Goal: Find specific page/section

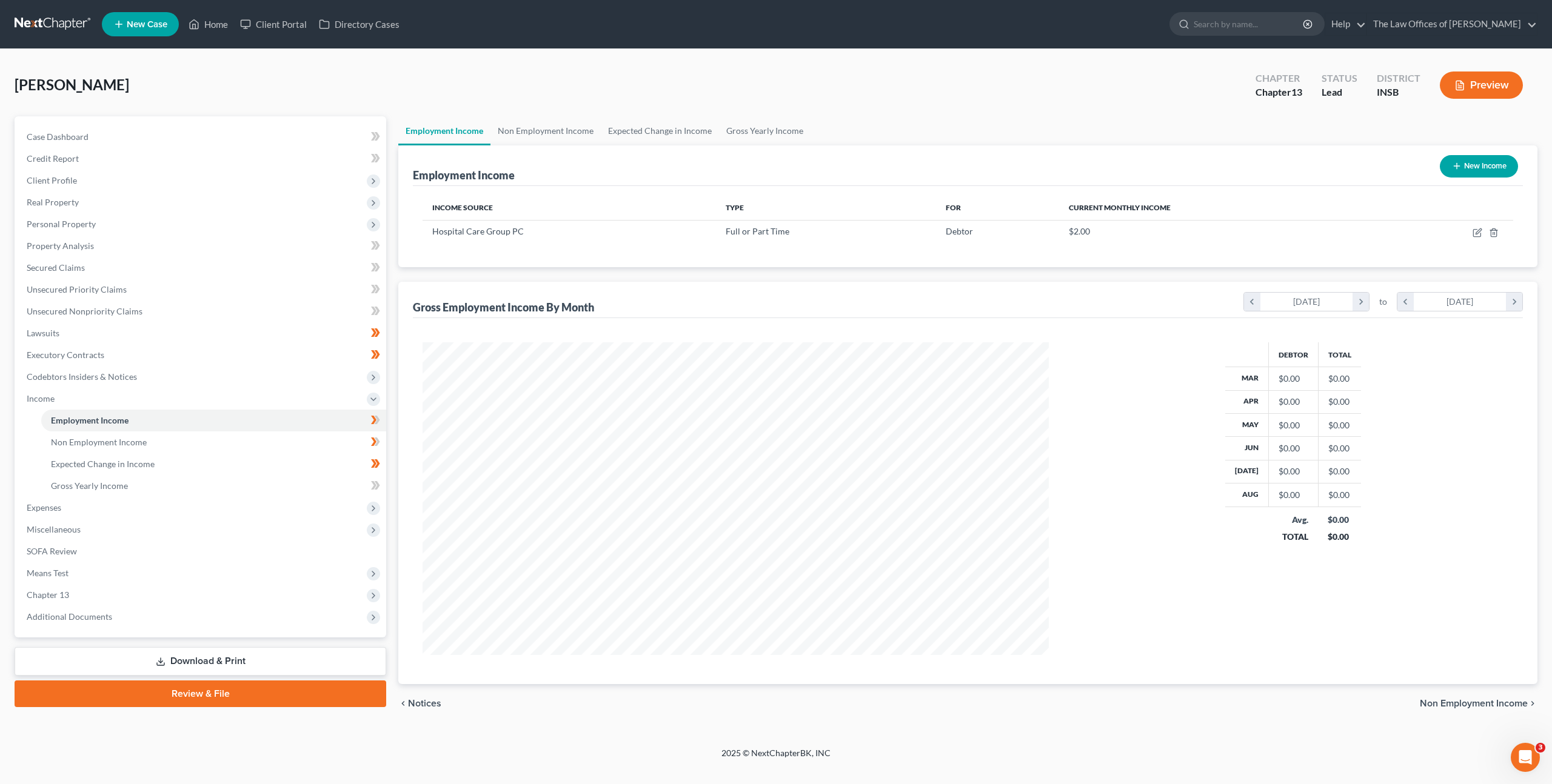
scroll to position [313, 651]
click at [748, 323] on div "Debtor Total Mar $0.00 $0.00 Apr $0.00 $0.00 May $0.00 $0.00 Jun $0.00 $0.00 [D…" at bounding box center [968, 501] width 1110 height 366
click at [859, 314] on div "Gross Employment Income By Month chevron_left [DATE] chevron_right to chevron_l…" at bounding box center [968, 300] width 1110 height 36
click at [62, 26] on link at bounding box center [54, 24] width 78 height 22
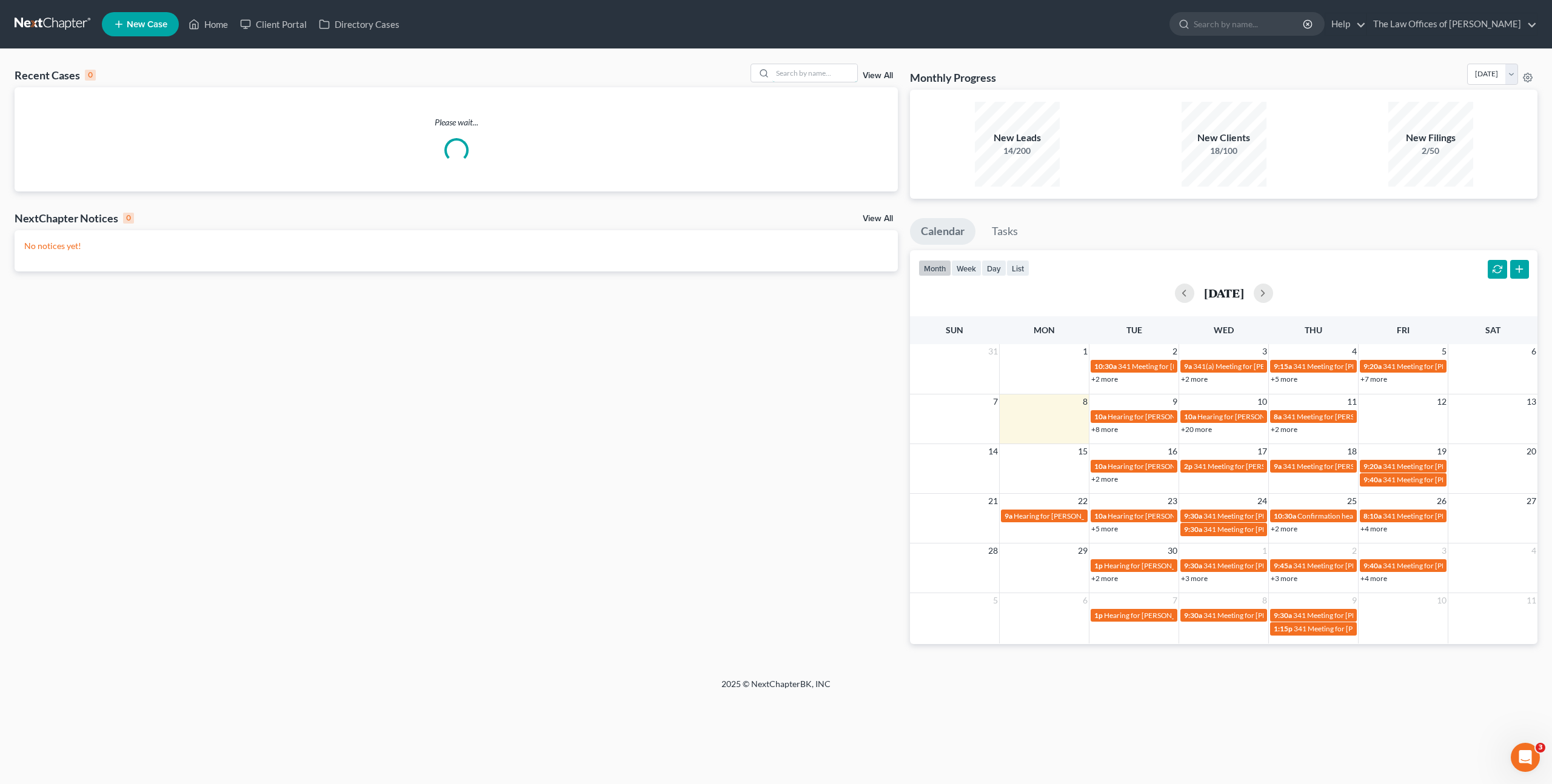
drag, startPoint x: 815, startPoint y: 78, endPoint x: 919, endPoint y: 82, distance: 104.1
click at [822, 78] on input "search" at bounding box center [814, 73] width 85 height 18
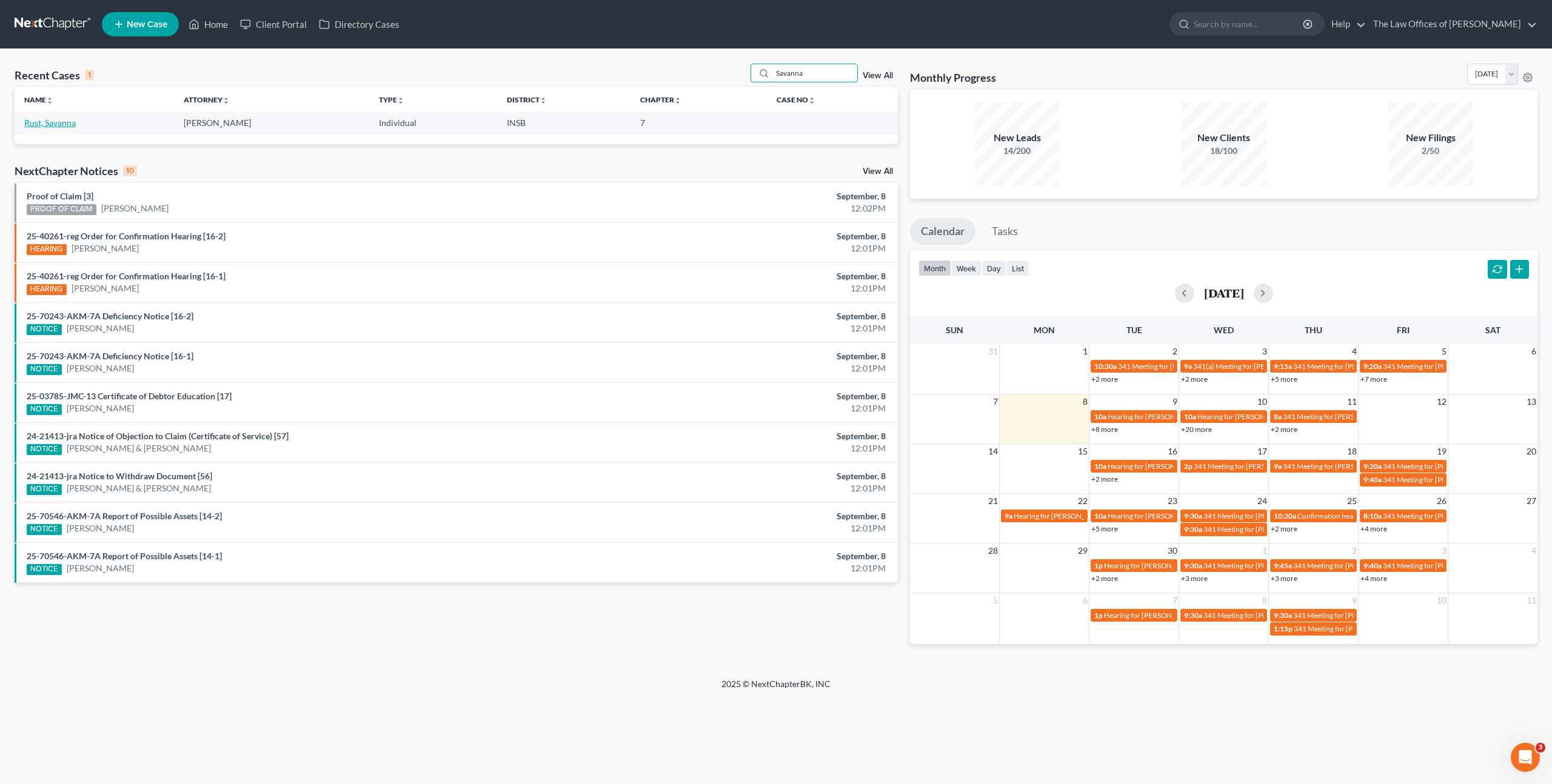
type input "Savanna"
click at [43, 121] on link "Rust, Savanna" at bounding box center [50, 122] width 51 height 10
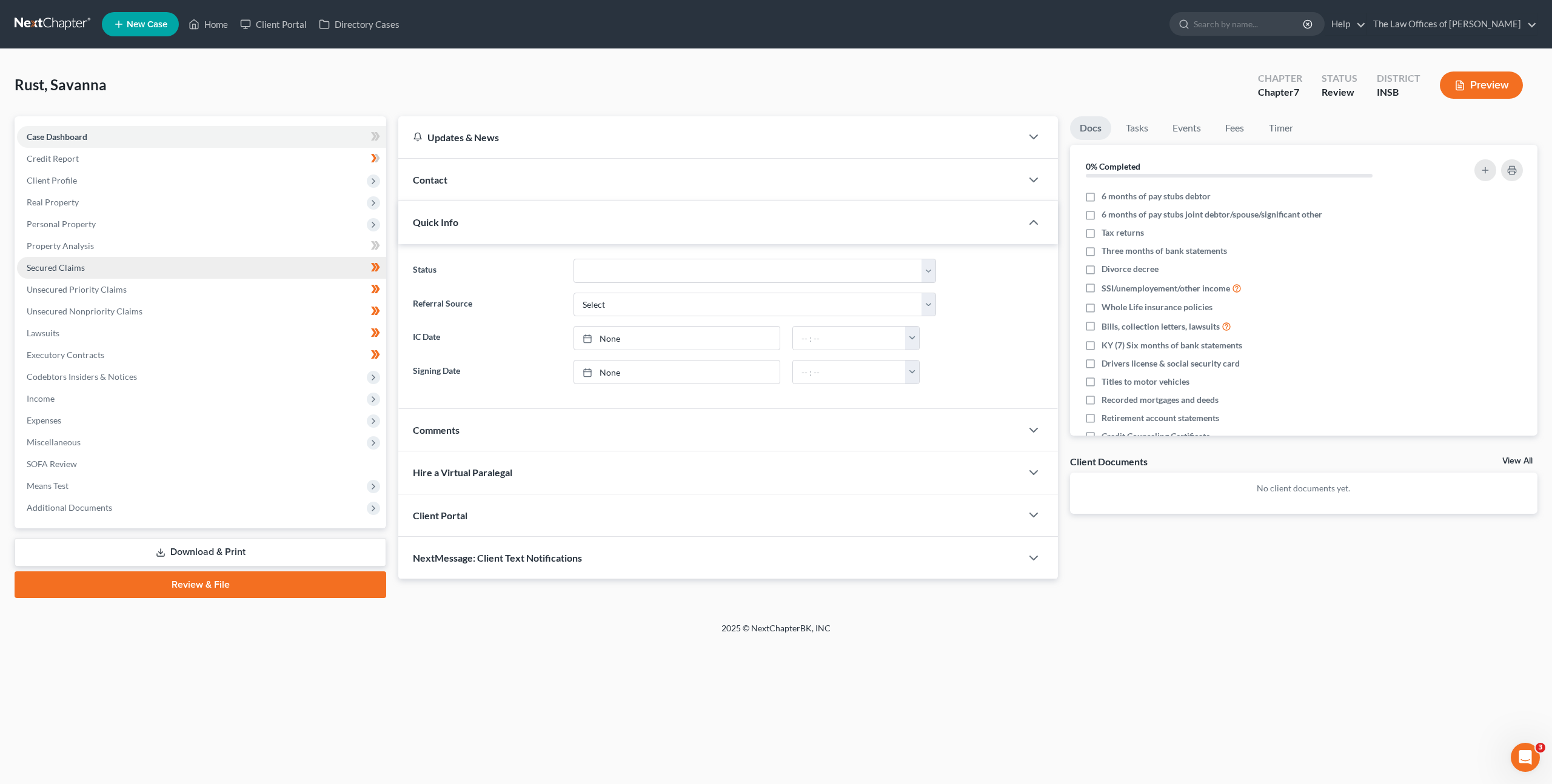
click at [188, 266] on link "Secured Claims" at bounding box center [202, 268] width 370 height 22
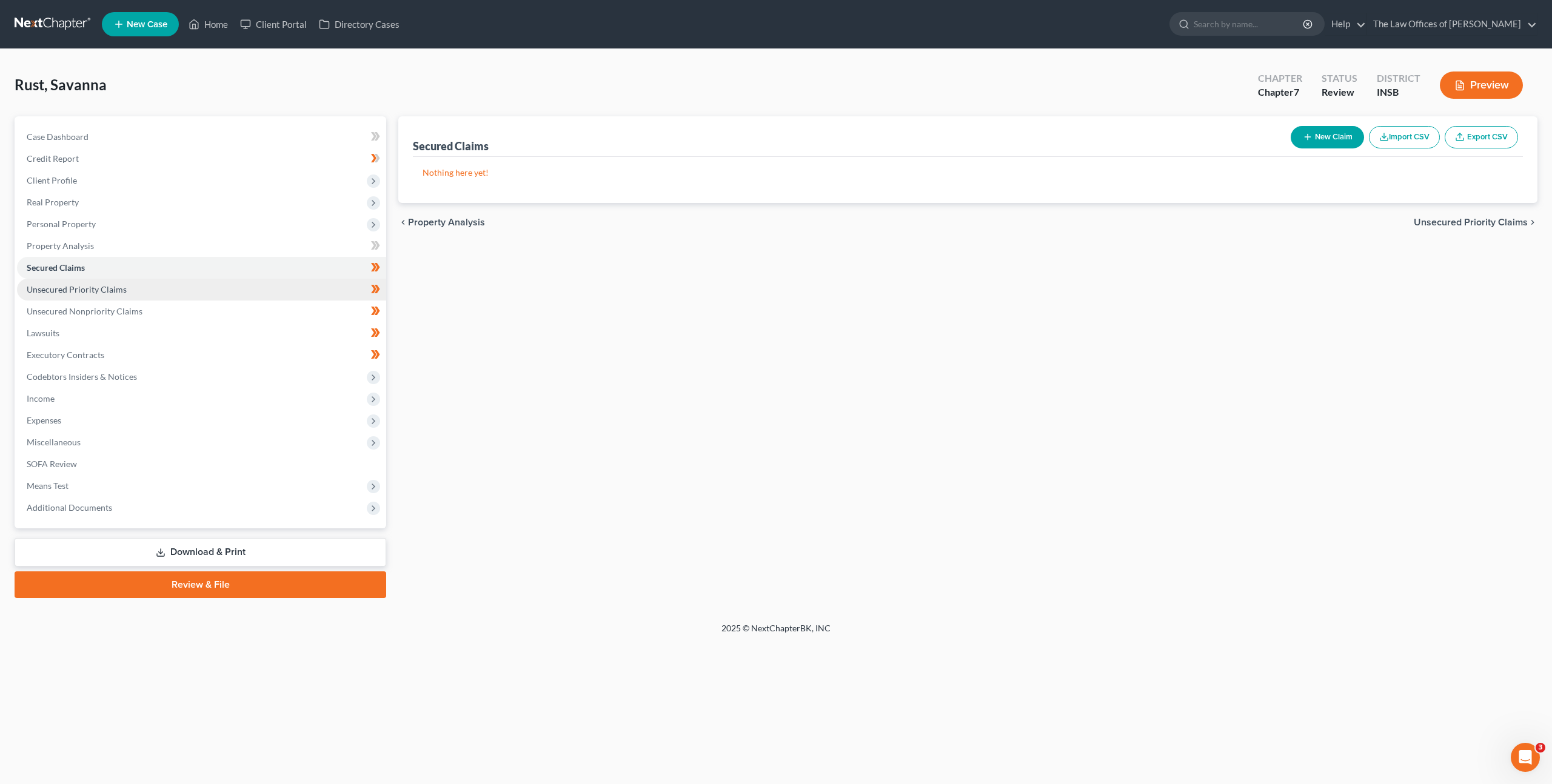
click at [209, 293] on link "Unsecured Priority Claims" at bounding box center [202, 290] width 370 height 22
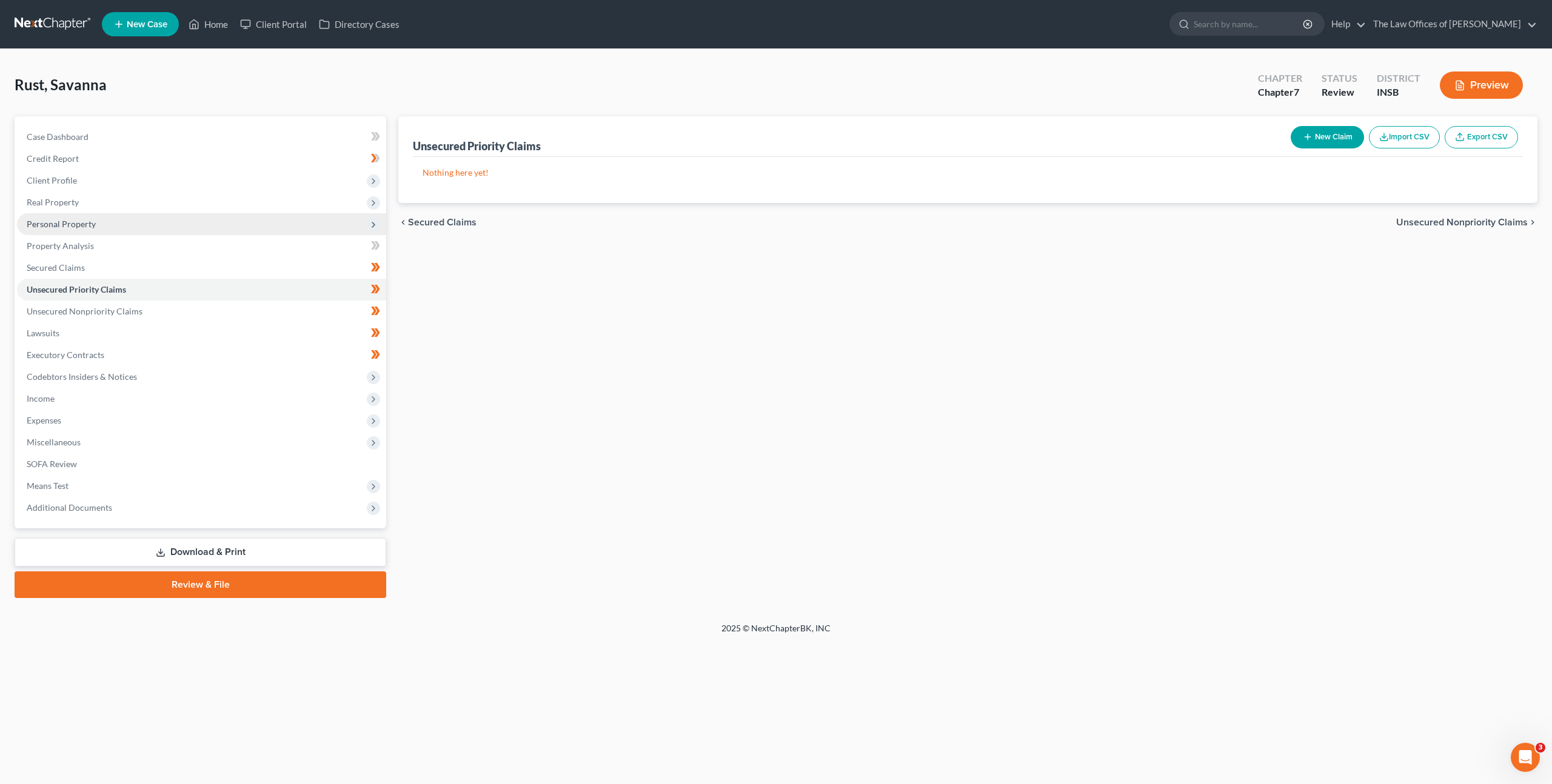
click at [191, 225] on span "Personal Property" at bounding box center [202, 224] width 370 height 22
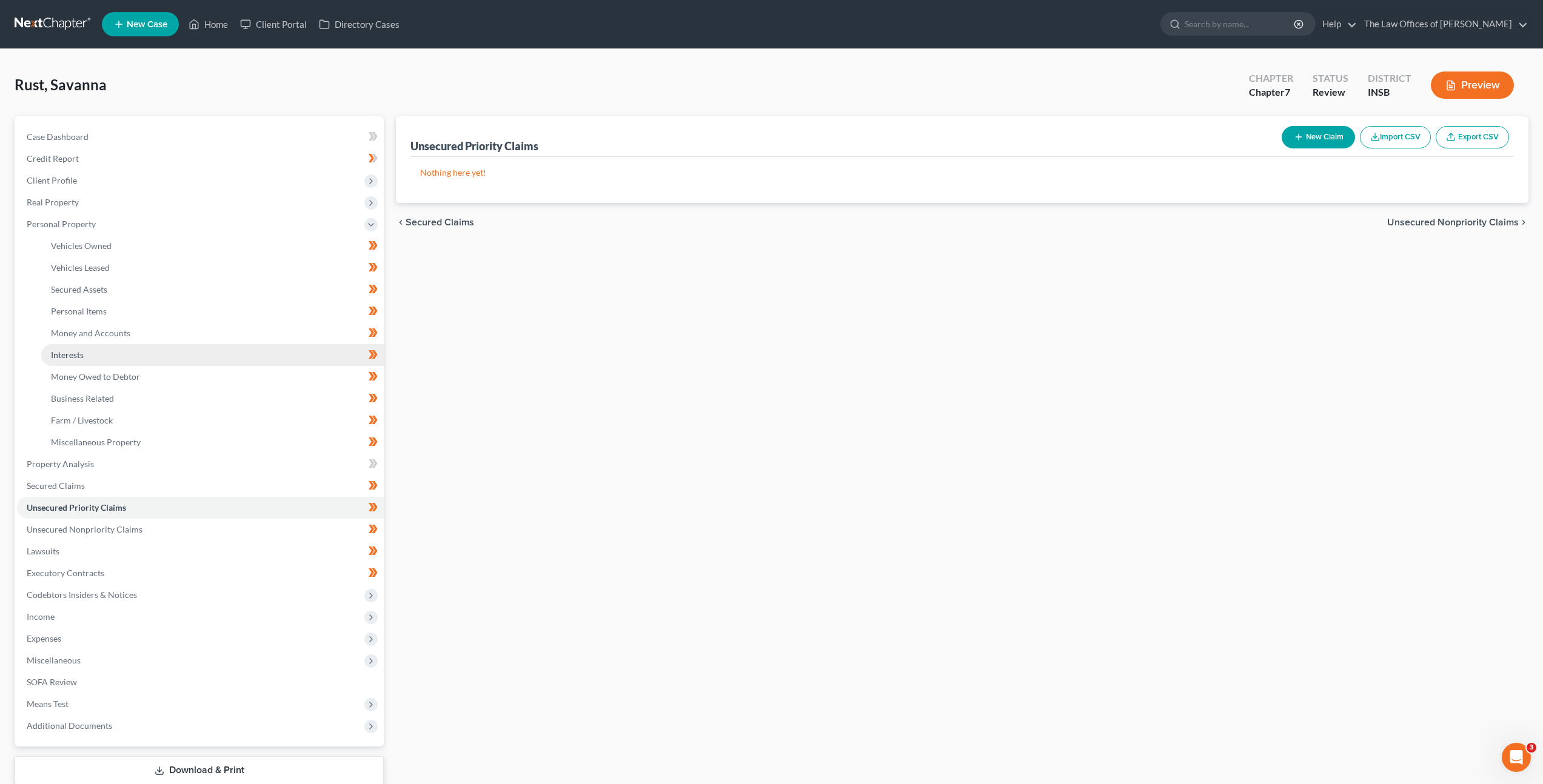
click at [164, 345] on link "Interests" at bounding box center [212, 355] width 342 height 22
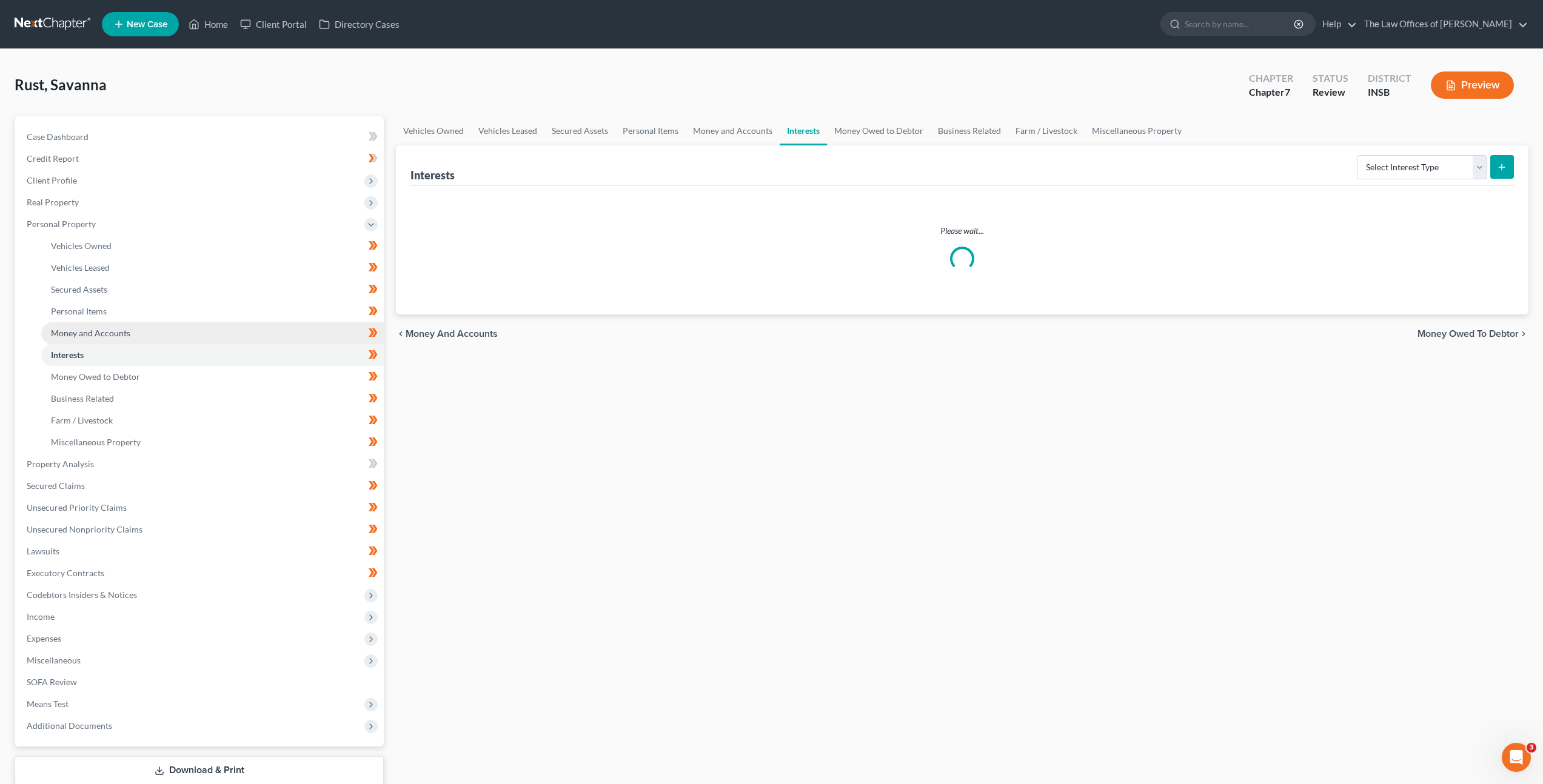
click at [168, 336] on link "Money and Accounts" at bounding box center [212, 333] width 342 height 22
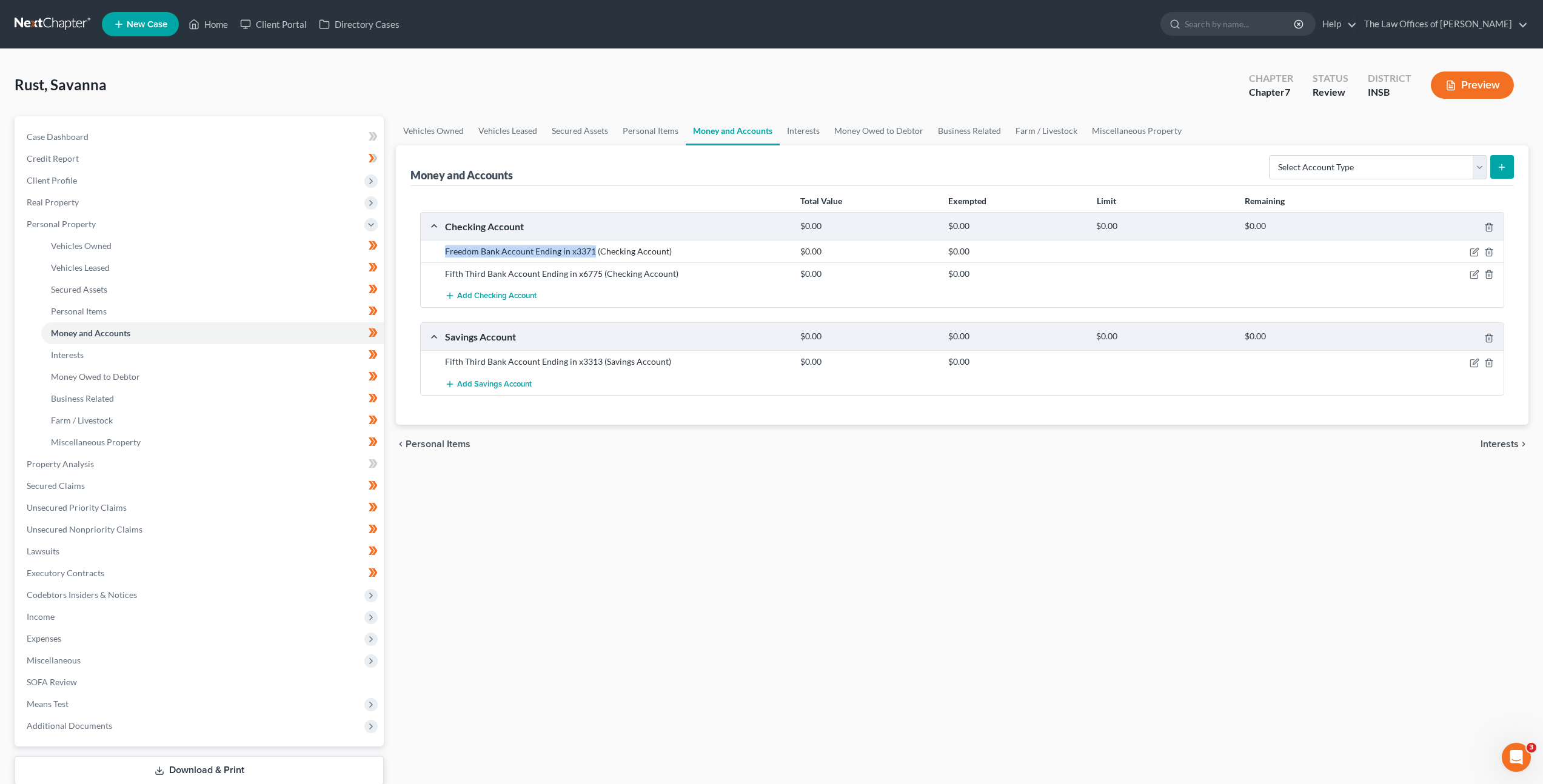
drag, startPoint x: 593, startPoint y: 252, endPoint x: 430, endPoint y: 248, distance: 163.0
click at [430, 248] on div "Freedom Bank Account Ending in x3371 (Checking Account) $0.00 $0.00" at bounding box center [962, 251] width 1083 height 23
drag, startPoint x: 552, startPoint y: 274, endPoint x: 430, endPoint y: 272, distance: 122.0
click at [430, 272] on div "Fifth Third Bank Account Ending in x6775 (Checking Account) $0.00 $0.00" at bounding box center [962, 273] width 1083 height 23
drag, startPoint x: 598, startPoint y: 361, endPoint x: 437, endPoint y: 363, distance: 161.0
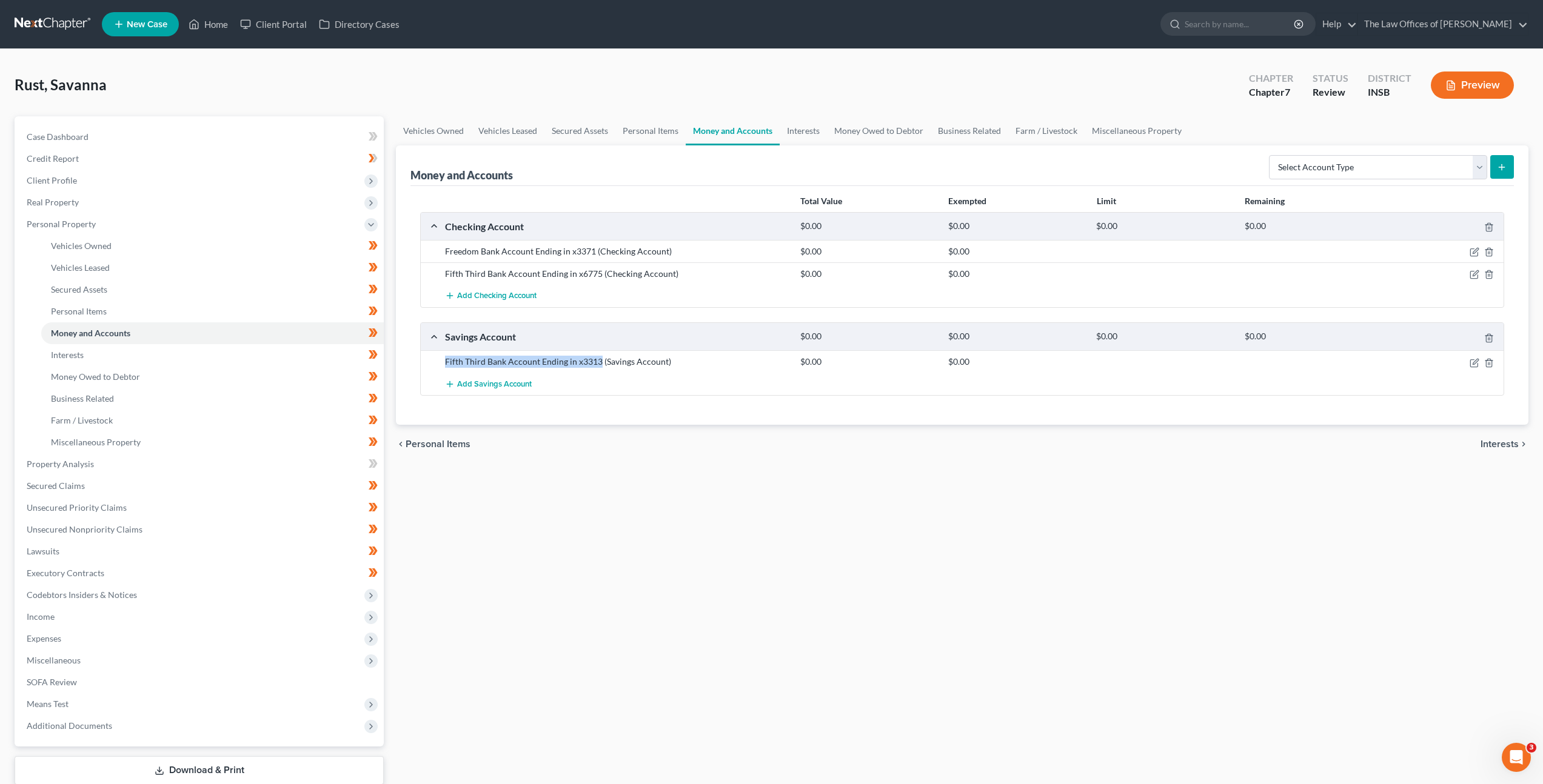
click at [437, 363] on div "Fifth Third Bank Account Ending in x3313 (Savings Account) $0.00 $0.00" at bounding box center [962, 361] width 1083 height 23
